Goal: Task Accomplishment & Management: Use online tool/utility

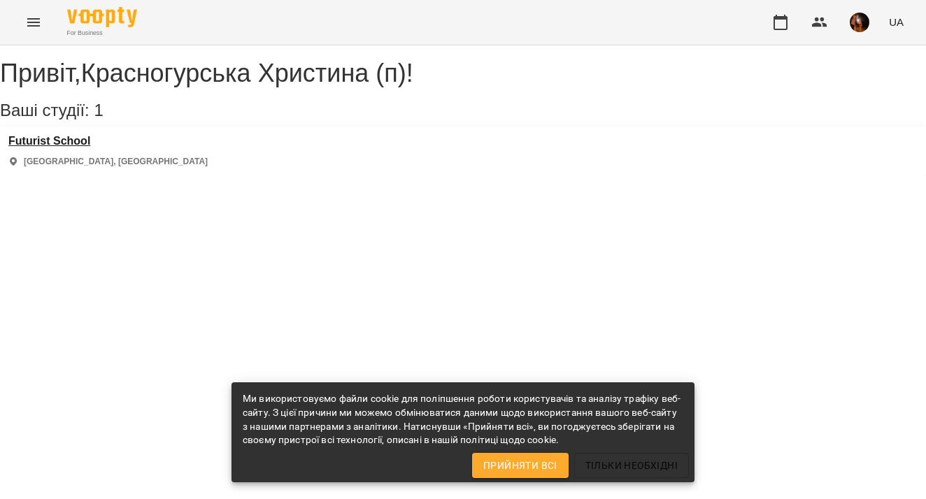
click at [73, 148] on h3 "Futurist School" at bounding box center [107, 141] width 199 height 13
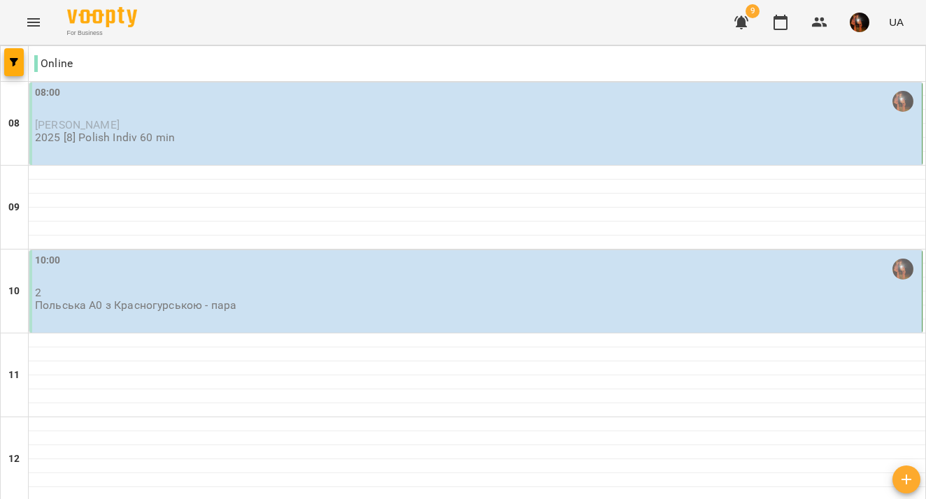
scroll to position [773, 0]
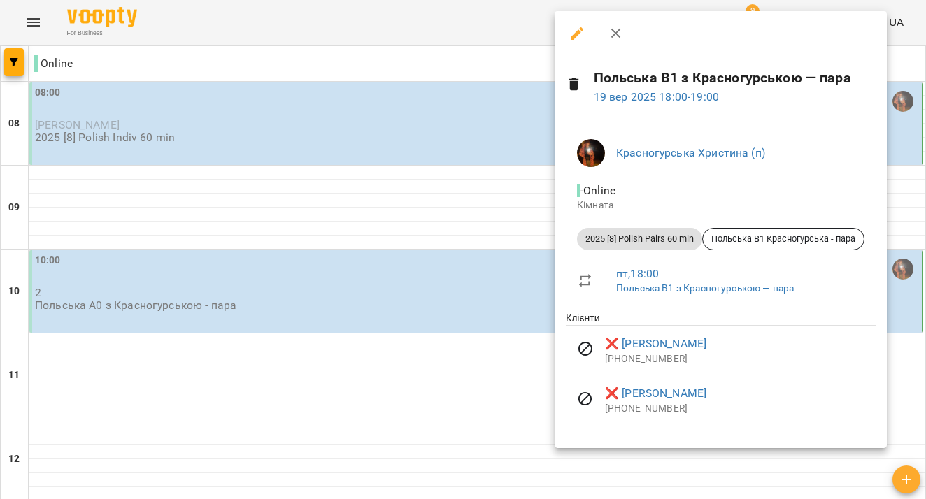
click at [421, 242] on div at bounding box center [463, 249] width 926 height 499
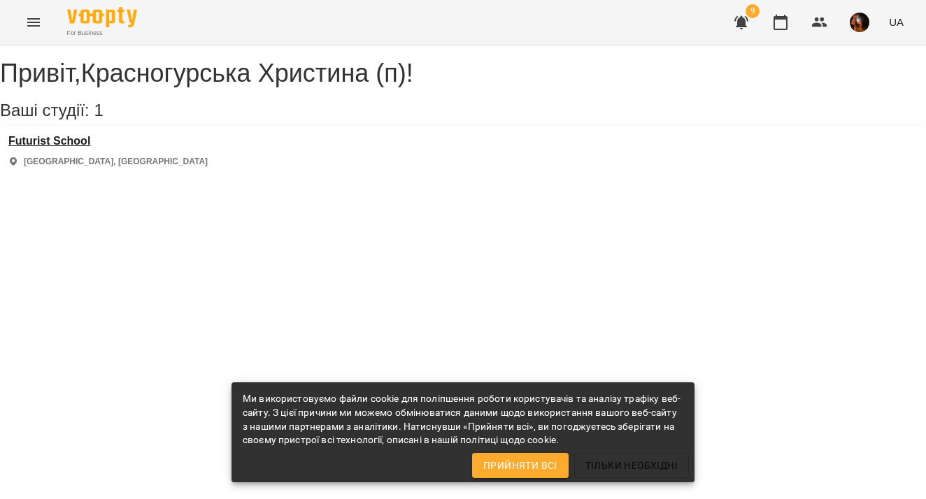
click at [64, 148] on h3 "Futurist School" at bounding box center [107, 141] width 199 height 13
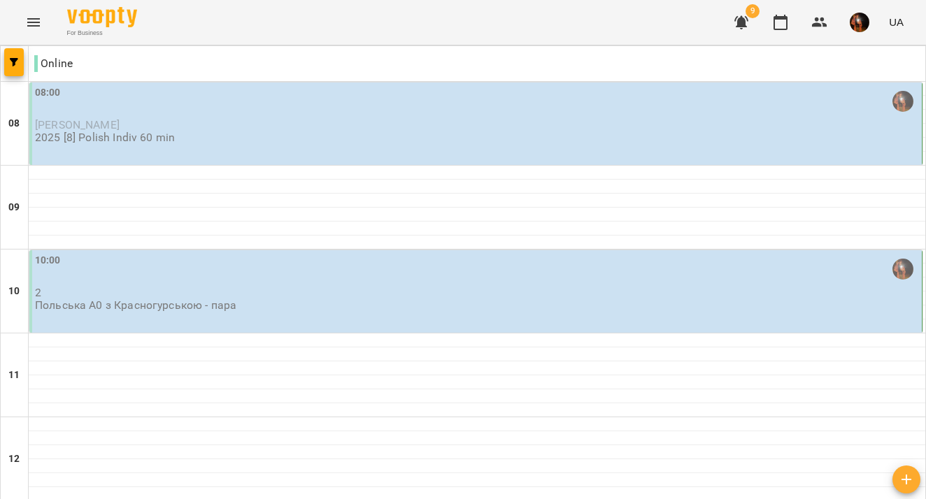
click at [104, 126] on span "[PERSON_NAME]" at bounding box center [77, 124] width 85 height 13
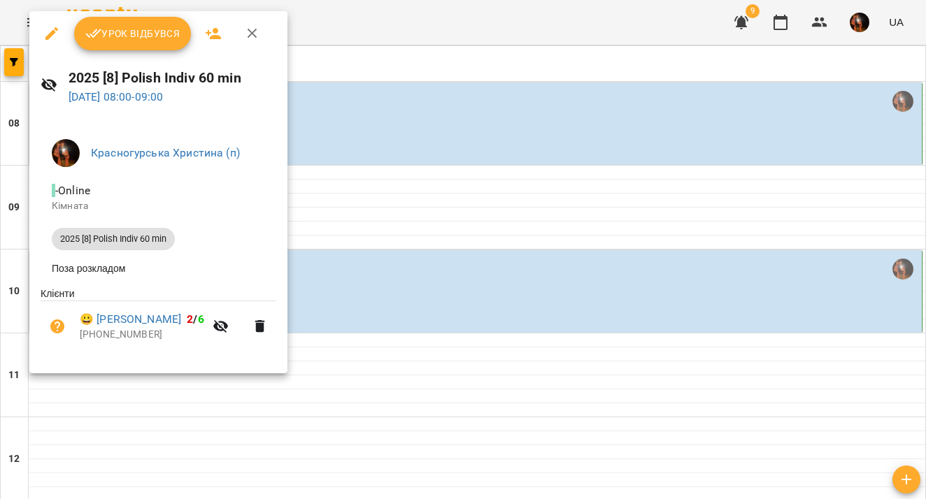
click at [98, 32] on icon "button" at bounding box center [93, 33] width 16 height 9
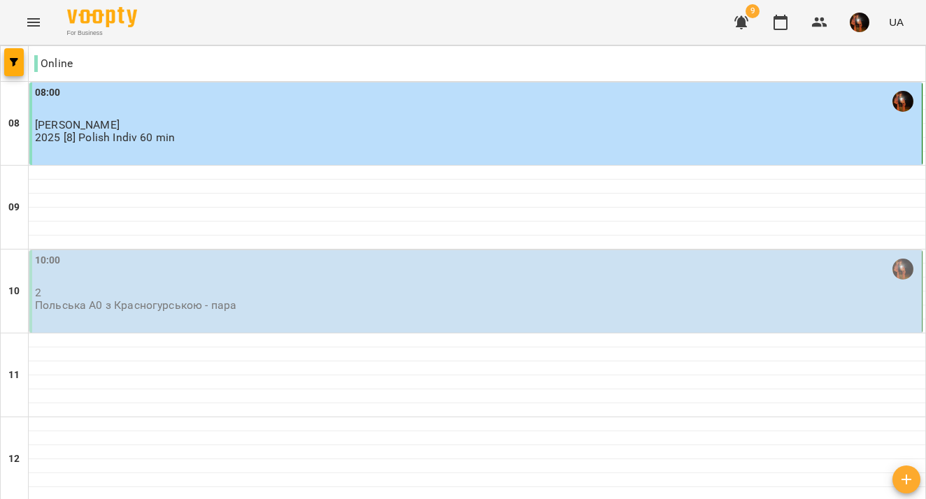
click at [853, 19] on img "button" at bounding box center [860, 23] width 20 height 20
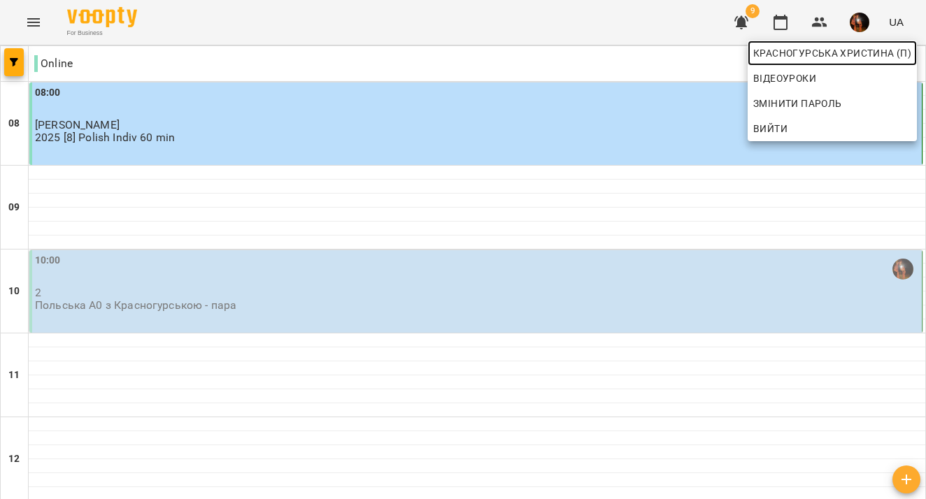
click at [817, 59] on span "Красногурська Христина (п)" at bounding box center [832, 53] width 158 height 17
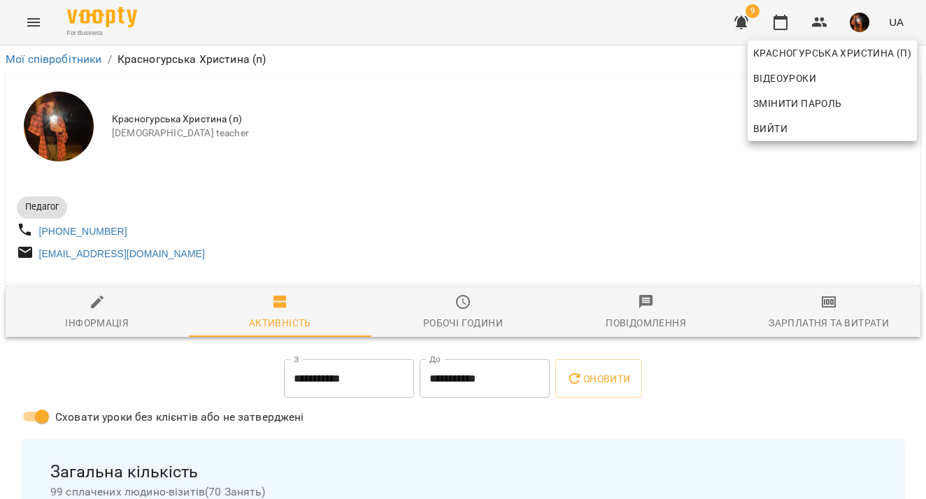
click at [510, 109] on div at bounding box center [463, 249] width 926 height 499
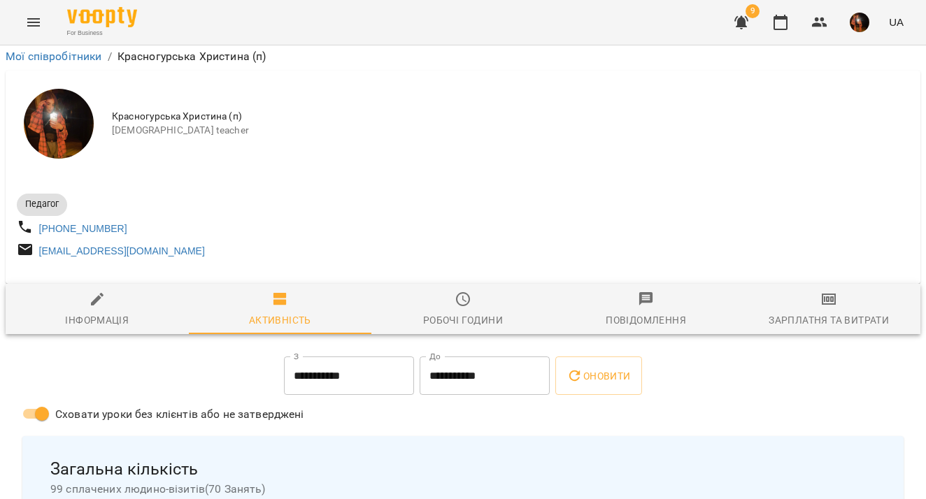
scroll to position [157, 0]
click at [814, 291] on span "Зарплатня та Витрати" at bounding box center [828, 310] width 166 height 38
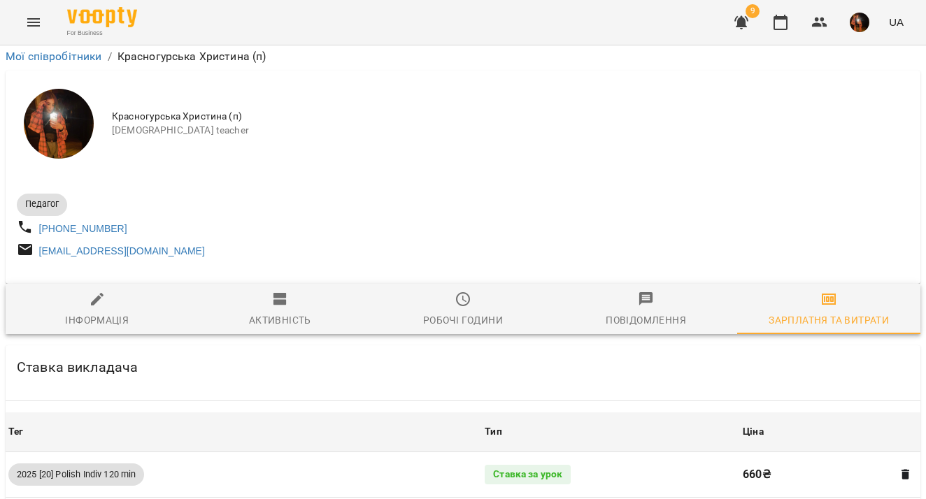
click at [480, 312] on div "Робочі години" at bounding box center [463, 320] width 80 height 17
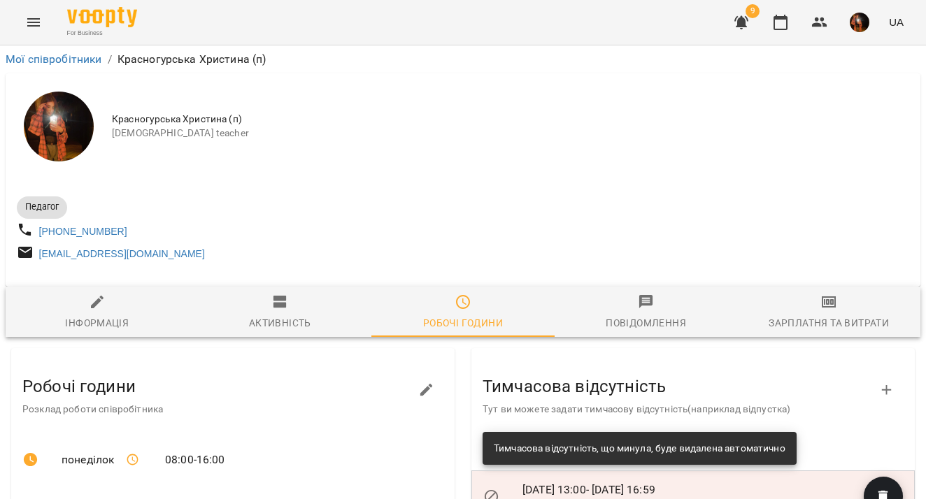
scroll to position [0, 0]
click at [827, 331] on div "Зарплатня та Витрати" at bounding box center [828, 323] width 120 height 17
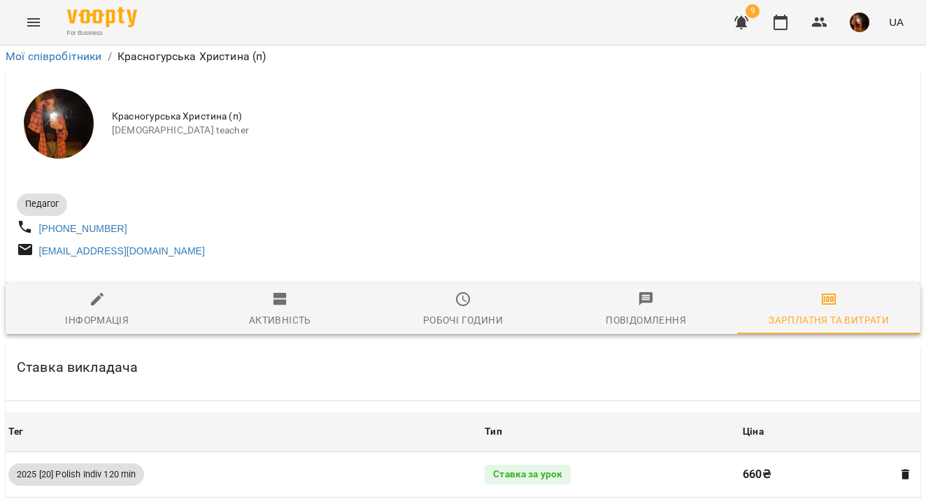
scroll to position [1499, 0]
